Goal: Transaction & Acquisition: Purchase product/service

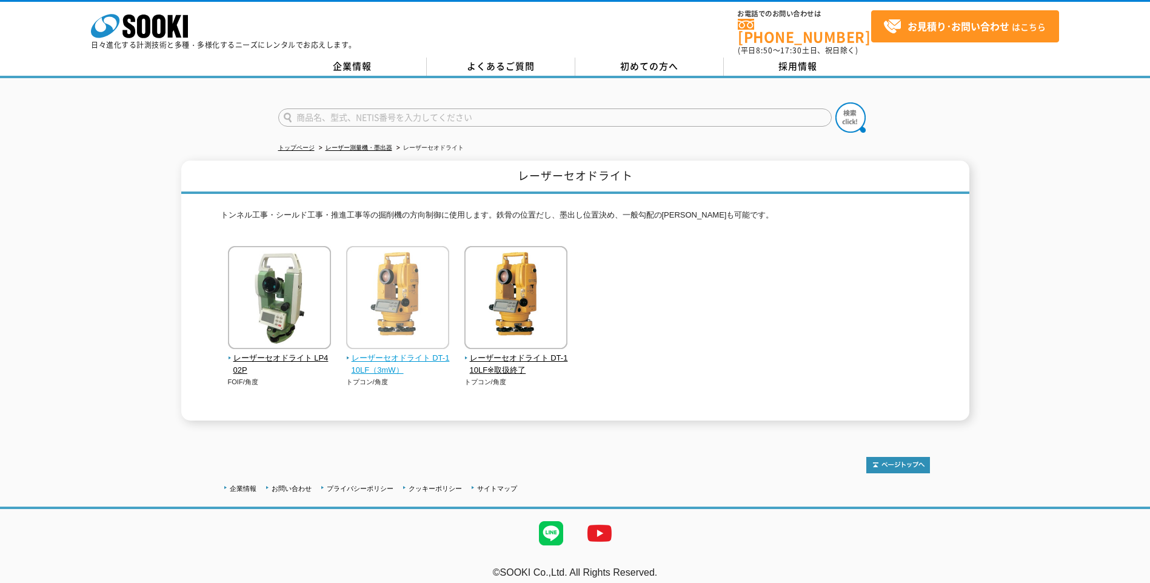
click at [378, 316] on img at bounding box center [397, 299] width 103 height 106
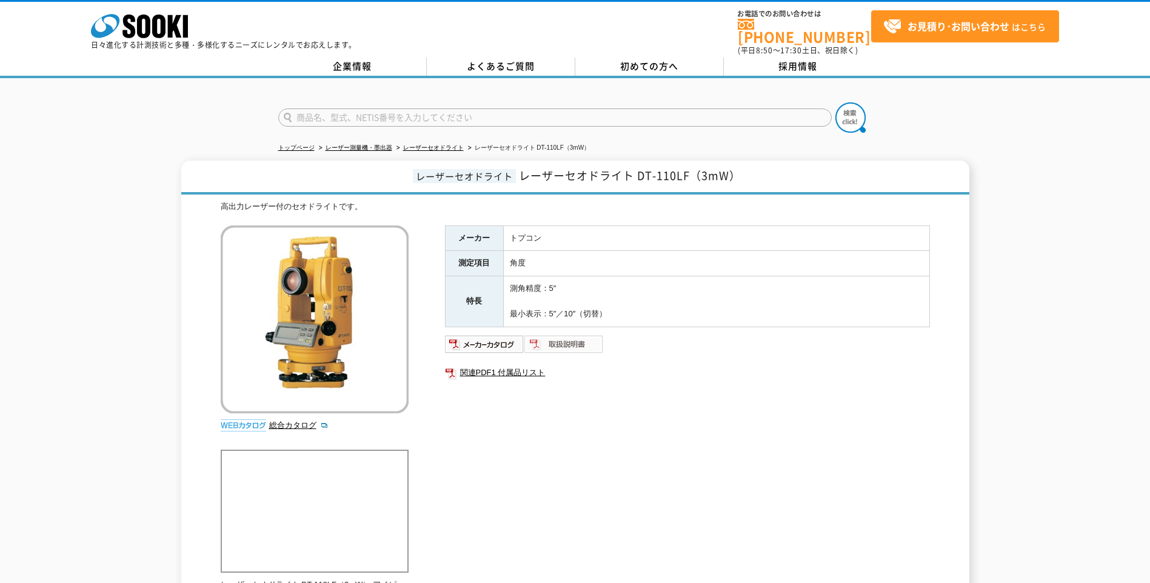
click at [597, 336] on img at bounding box center [563, 343] width 79 height 19
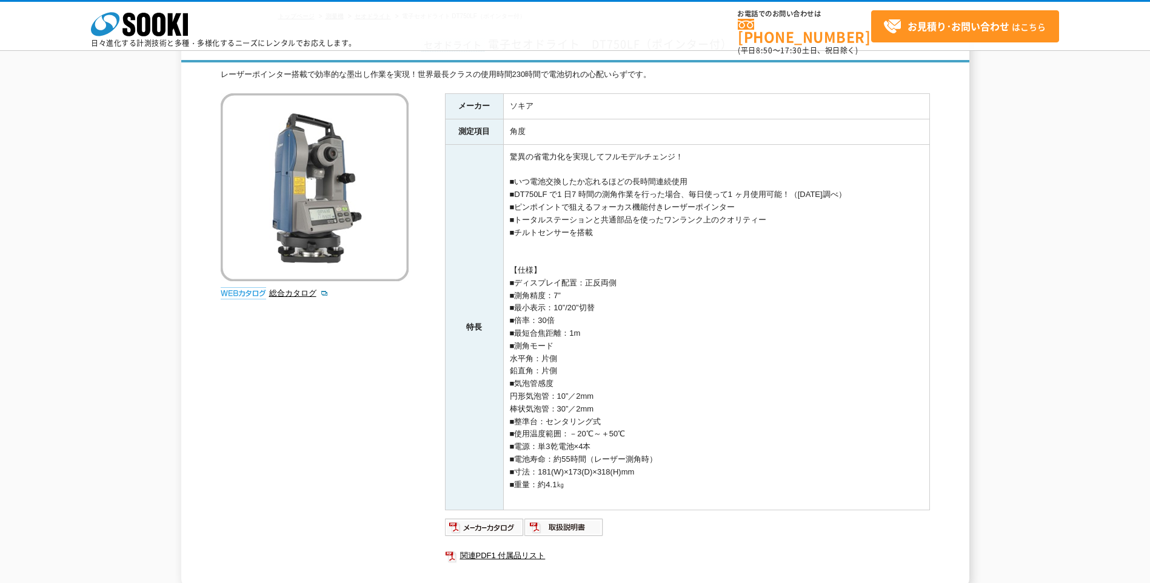
scroll to position [72, 0]
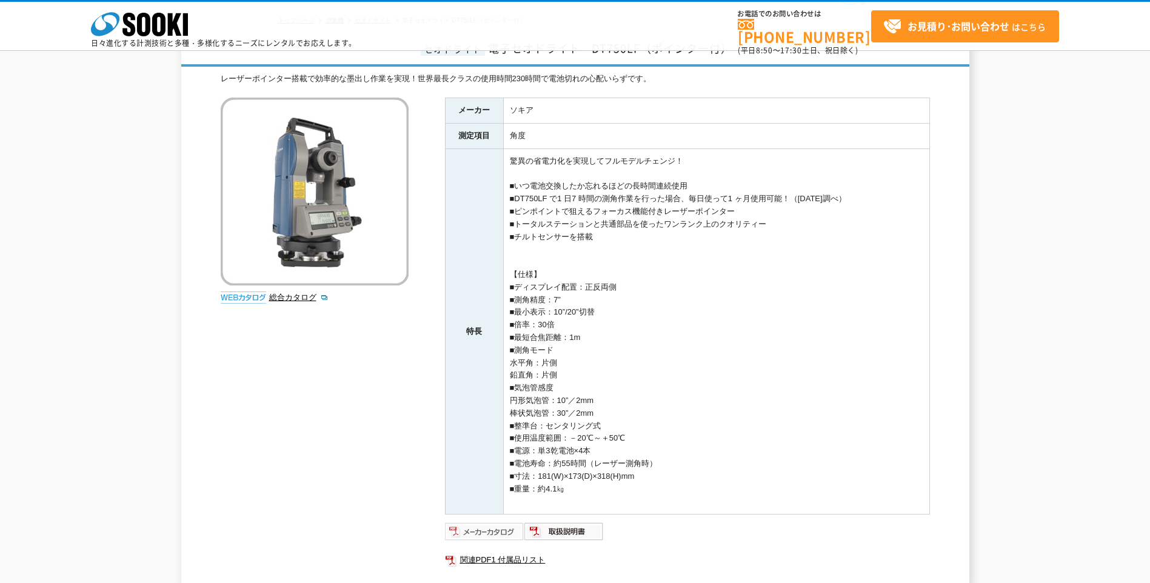
click at [506, 534] on img at bounding box center [484, 531] width 79 height 19
